Goal: Obtain resource: Download file/media

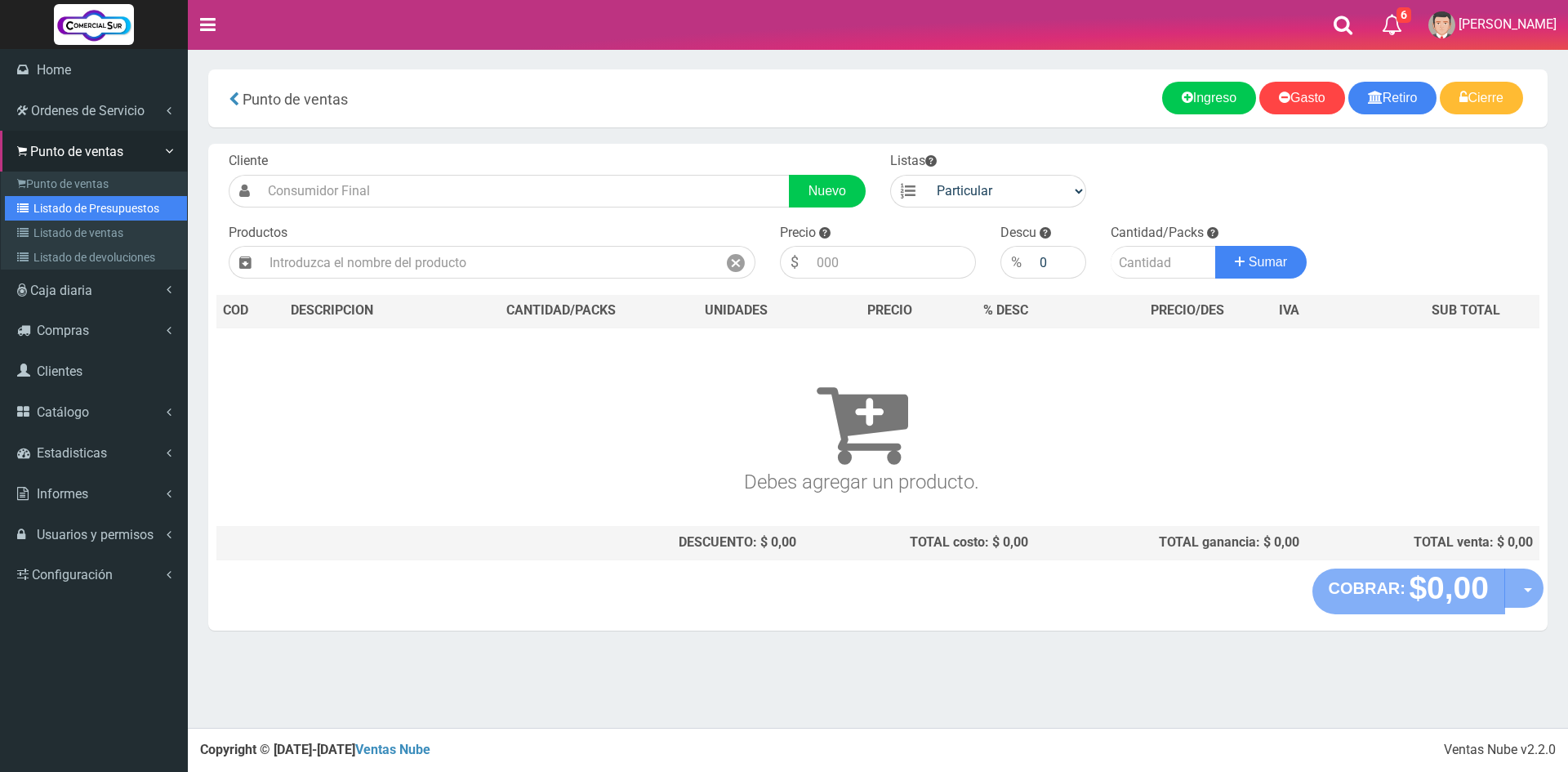
click at [110, 207] on link "Listado de Presupuestos" at bounding box center [96, 208] width 182 height 25
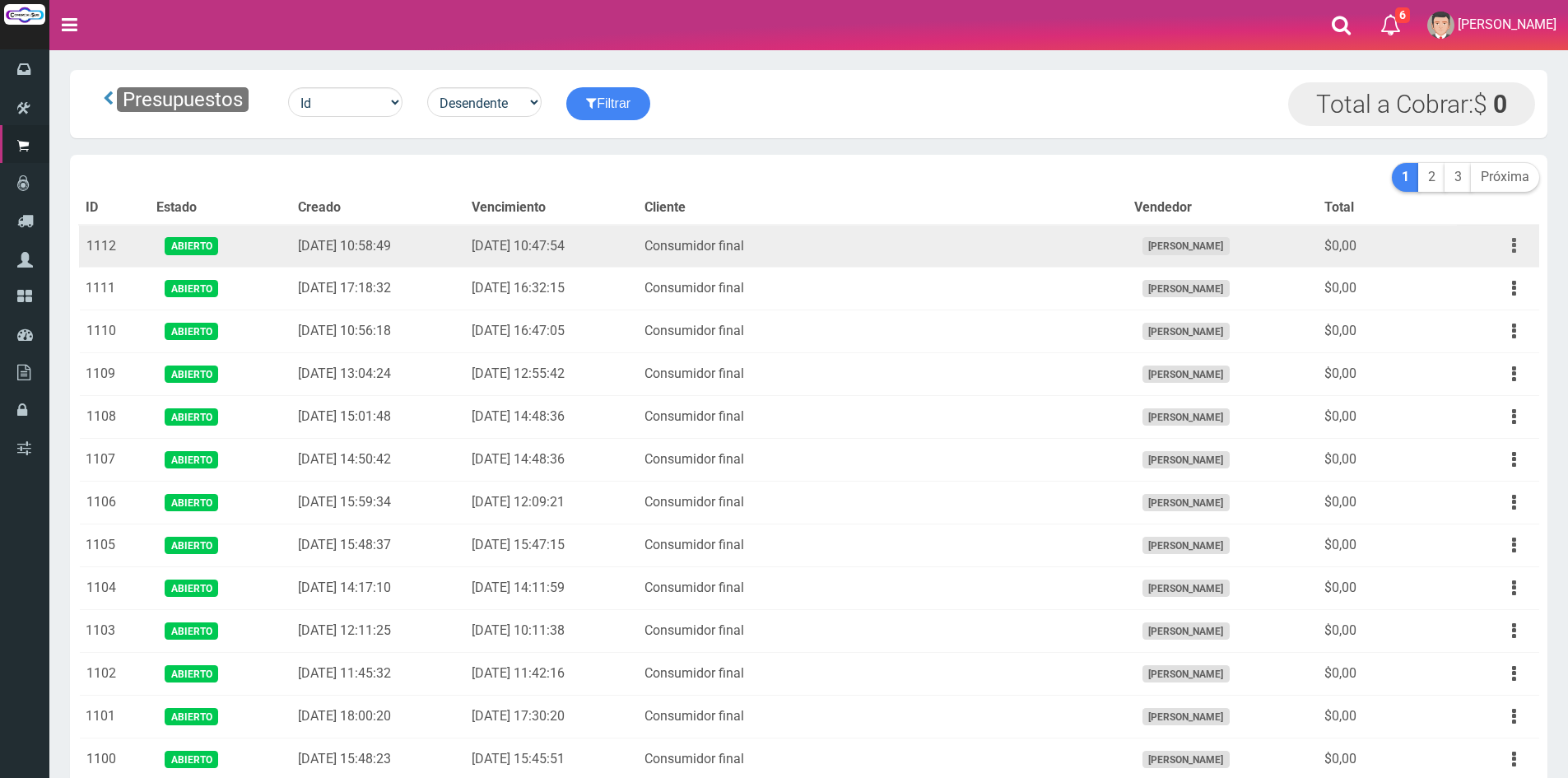
click at [1517, 248] on button "button" at bounding box center [1513, 245] width 37 height 29
click at [1505, 280] on link "Editar" at bounding box center [1466, 286] width 130 height 36
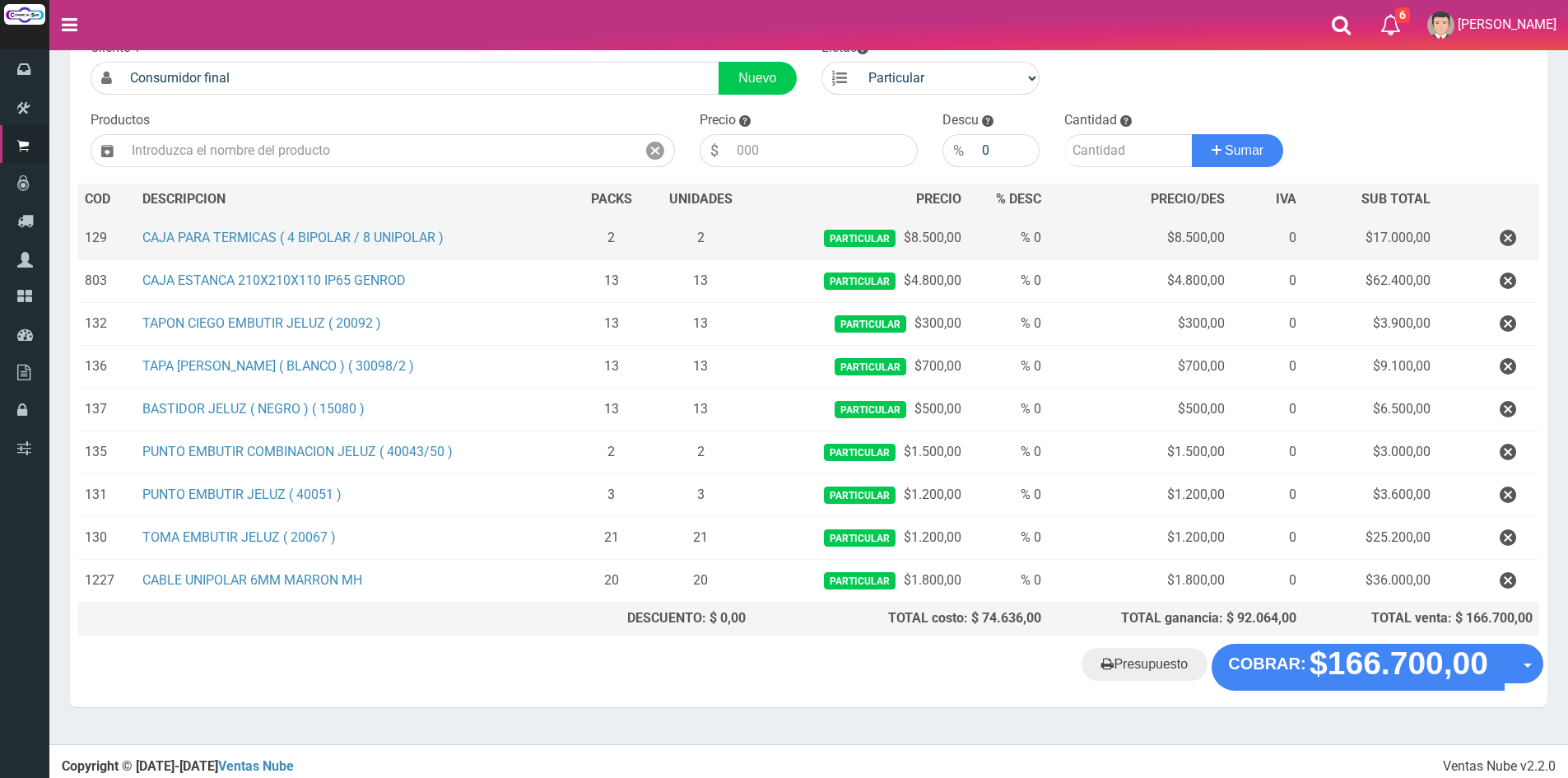
scroll to position [123, 0]
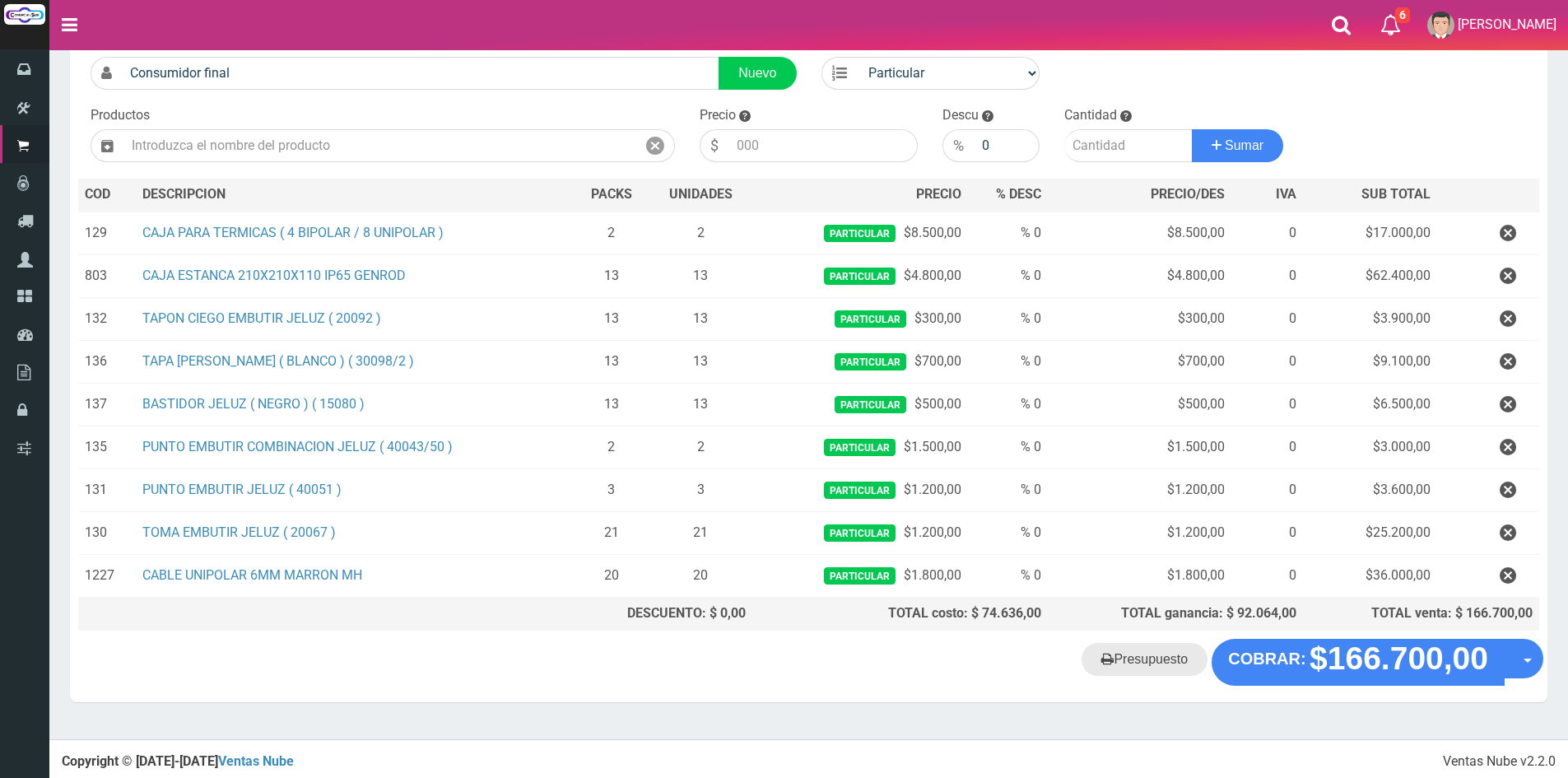
click at [1141, 662] on link "Presupuesto" at bounding box center [1144, 659] width 125 height 33
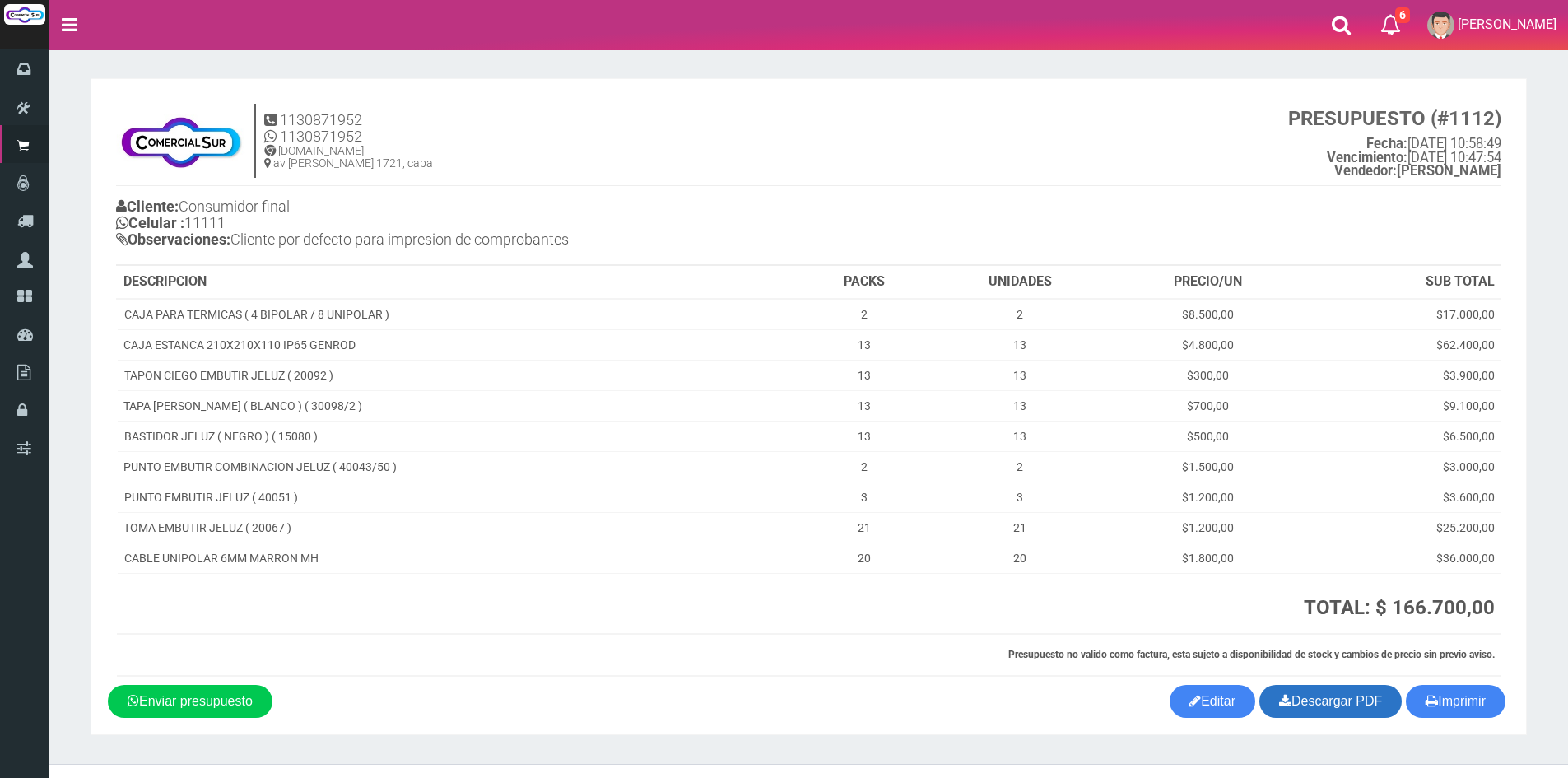
click at [1289, 693] on link "Descargar PDF" at bounding box center [1330, 701] width 142 height 33
click at [1432, 700] on icon "button" at bounding box center [1432, 700] width 12 height 23
